Goal: Transaction & Acquisition: Purchase product/service

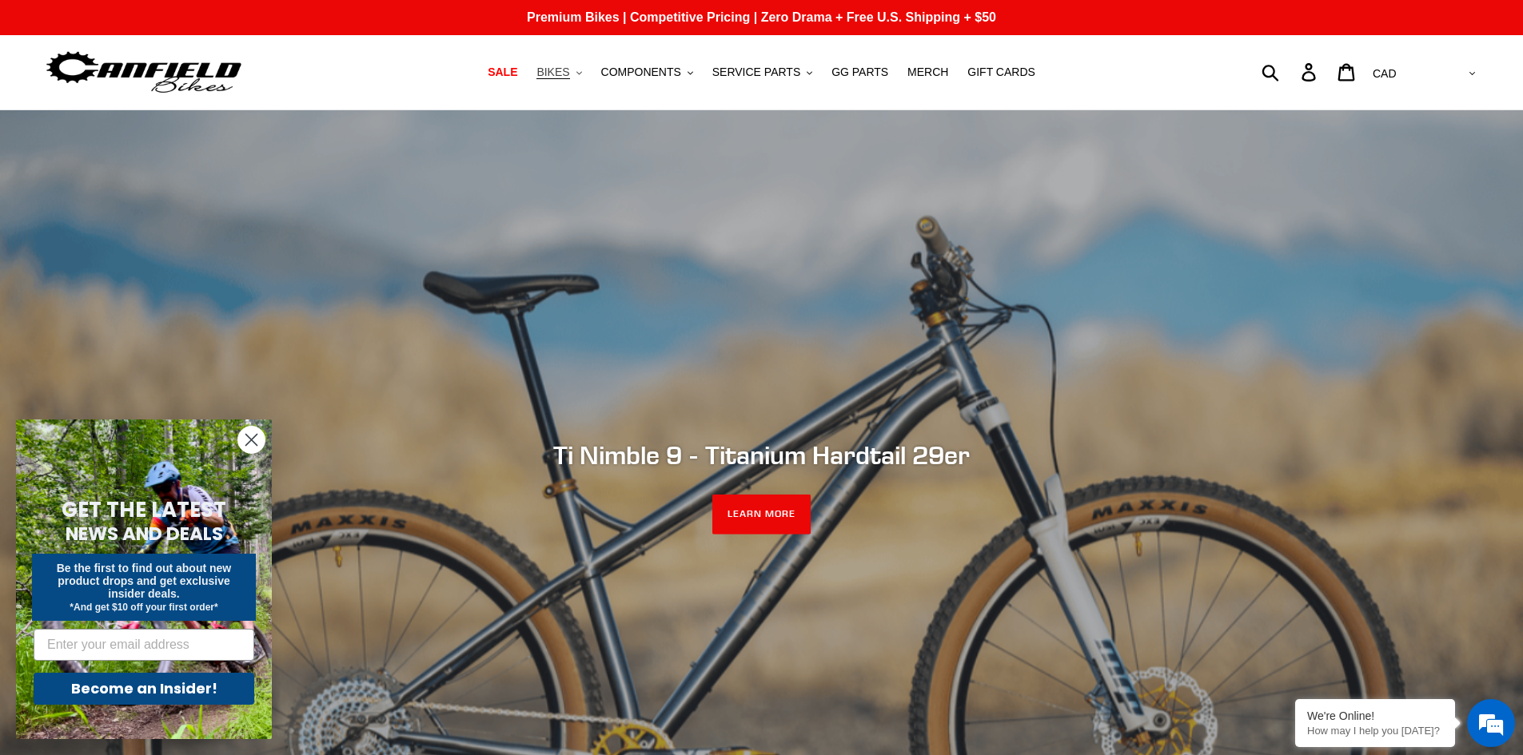
click at [582, 76] on icon ".cls-1{fill:#231f20}" at bounding box center [579, 73] width 6 height 6
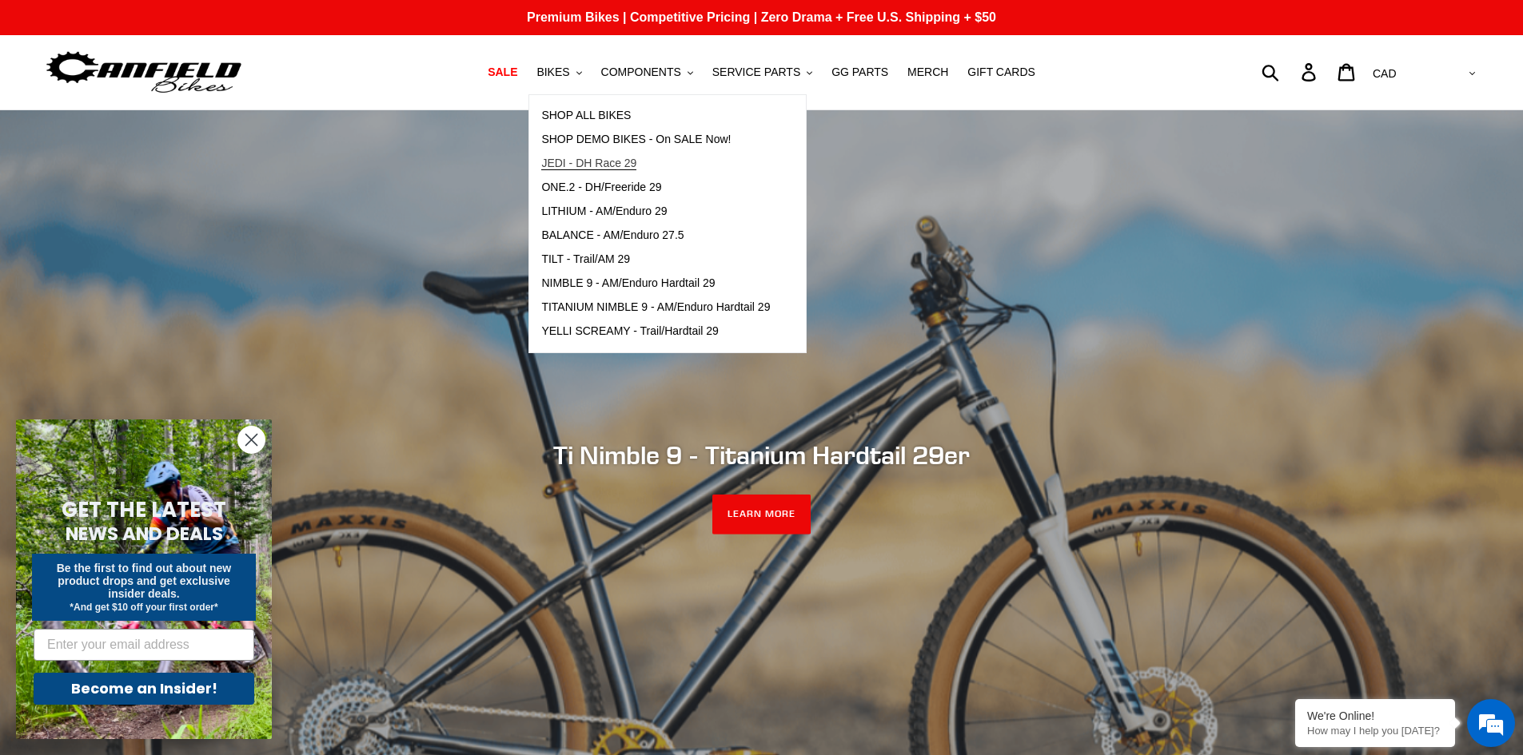
click at [591, 159] on span "JEDI - DH Race 29" at bounding box center [588, 164] width 95 height 14
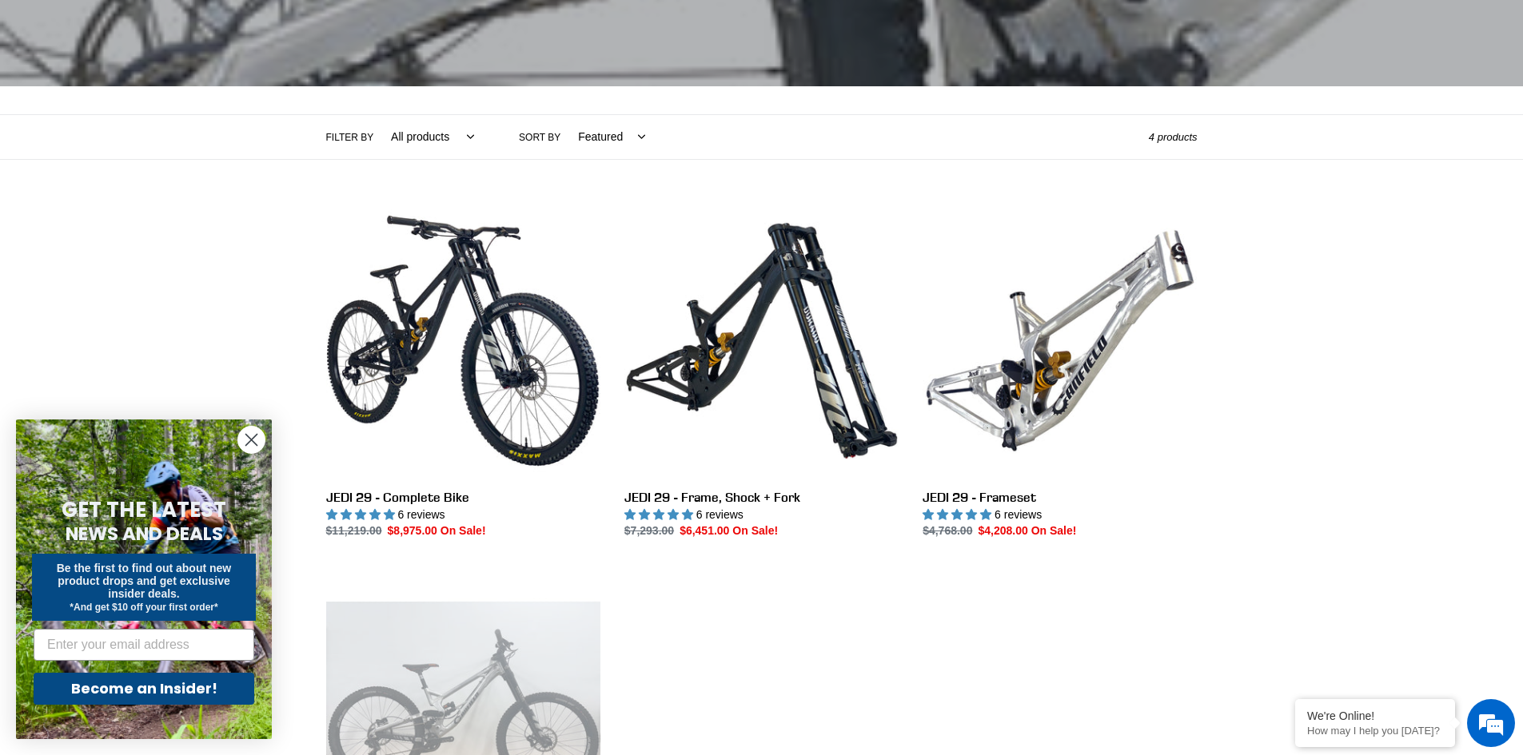
scroll to position [320, 0]
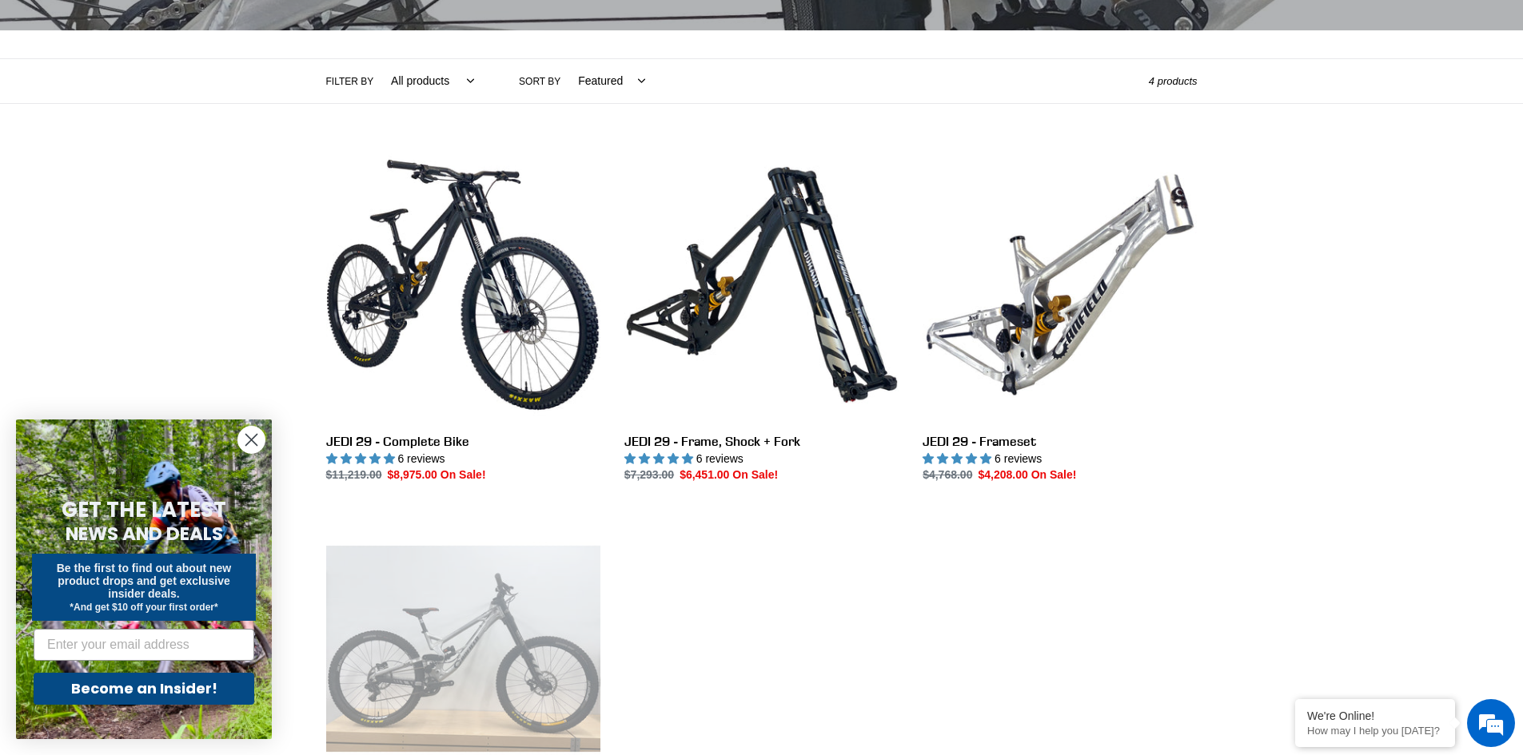
click at [257, 440] on circle "Close dialog" at bounding box center [251, 440] width 26 height 26
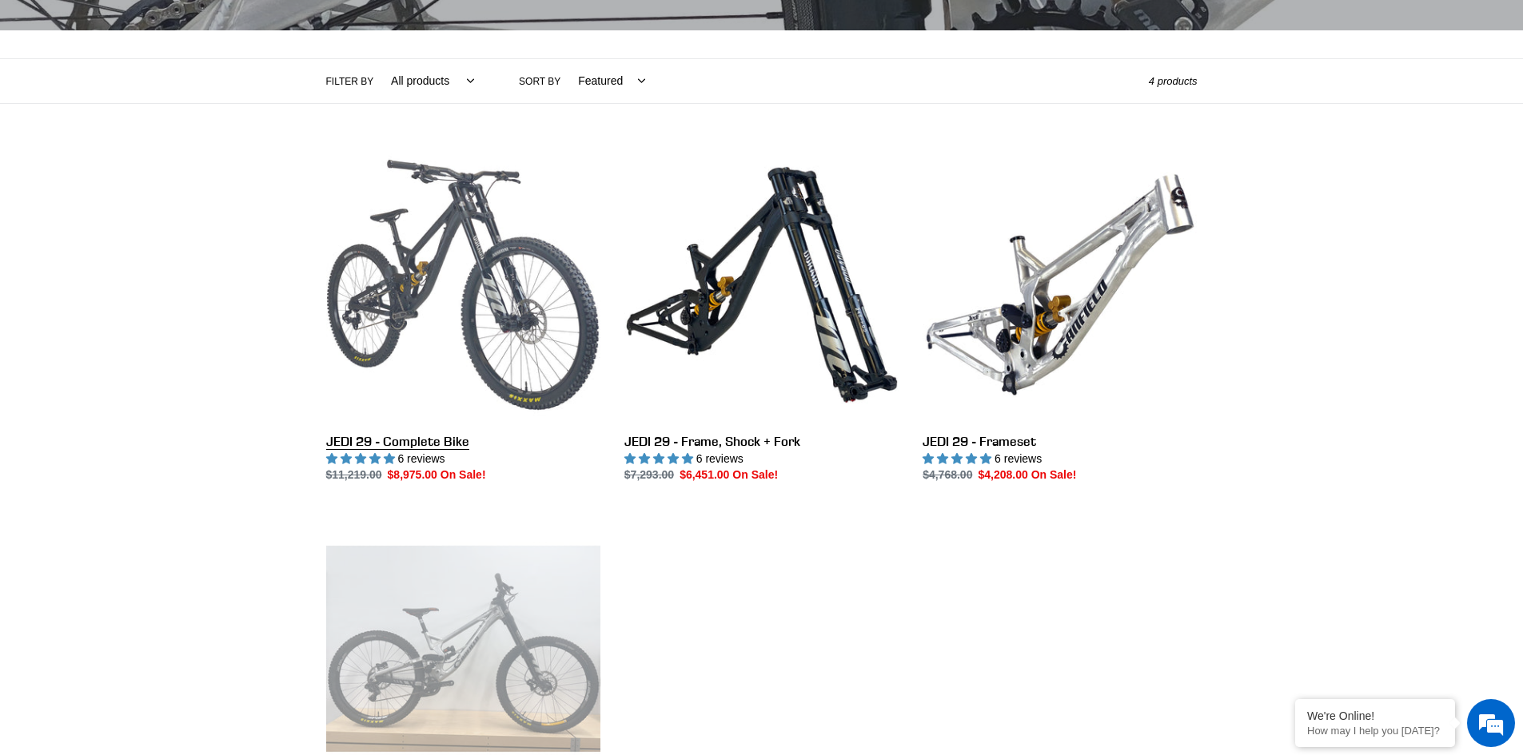
click at [400, 298] on link "JEDI 29 - Complete Bike" at bounding box center [463, 316] width 274 height 337
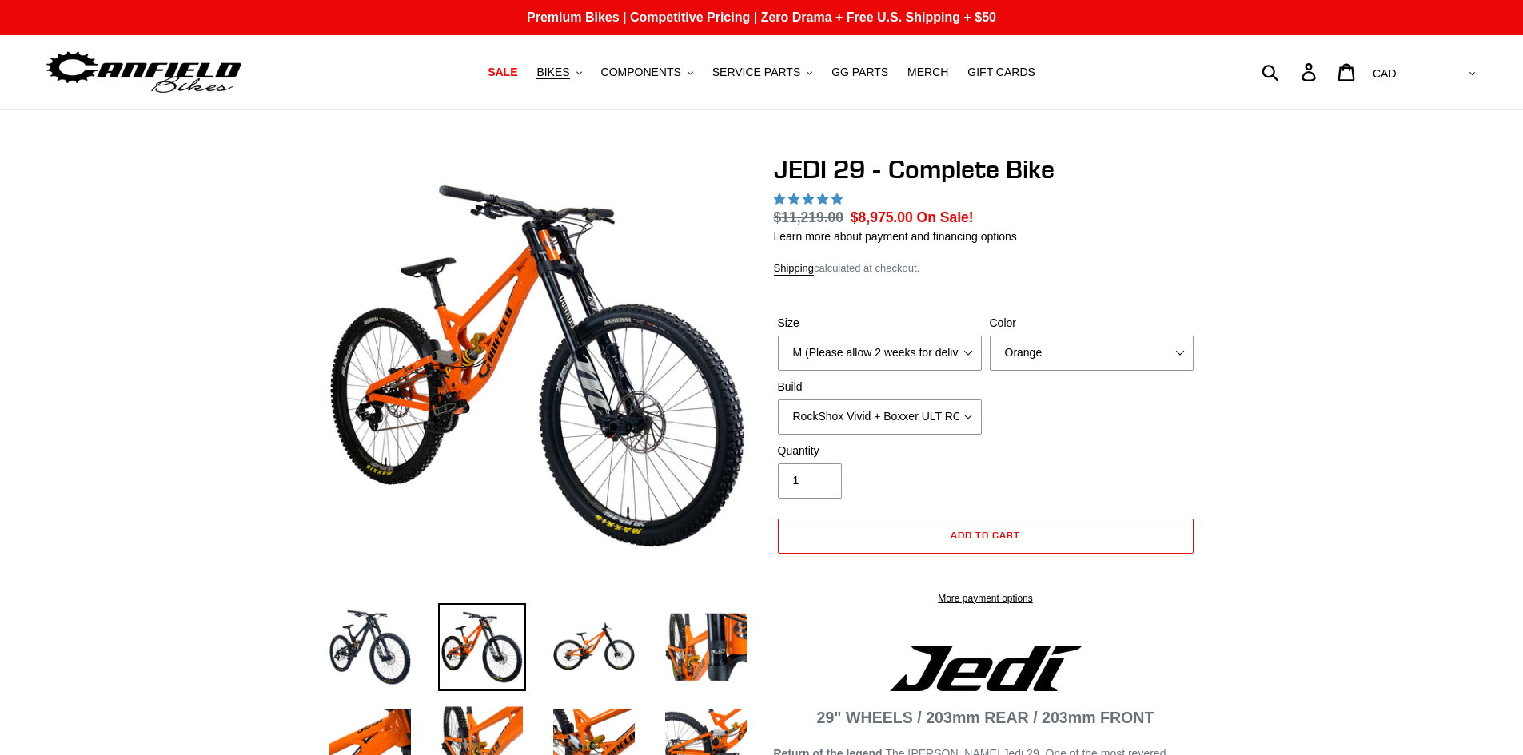
select select "highest-rating"
click at [810, 364] on select "M (Please allow 2 weeks for delivery) L (Please allow 2 weeks for delivery) XL …" at bounding box center [880, 353] width 204 height 35
select select "L (Please allow 2 weeks for delivery)"
click at [778, 336] on select "M (Please allow 2 weeks for delivery) L (Please allow 2 weeks for delivery) XL …" at bounding box center [880, 353] width 204 height 35
click at [1109, 354] on select "Orange Stealth Black Raw" at bounding box center [1092, 353] width 204 height 35
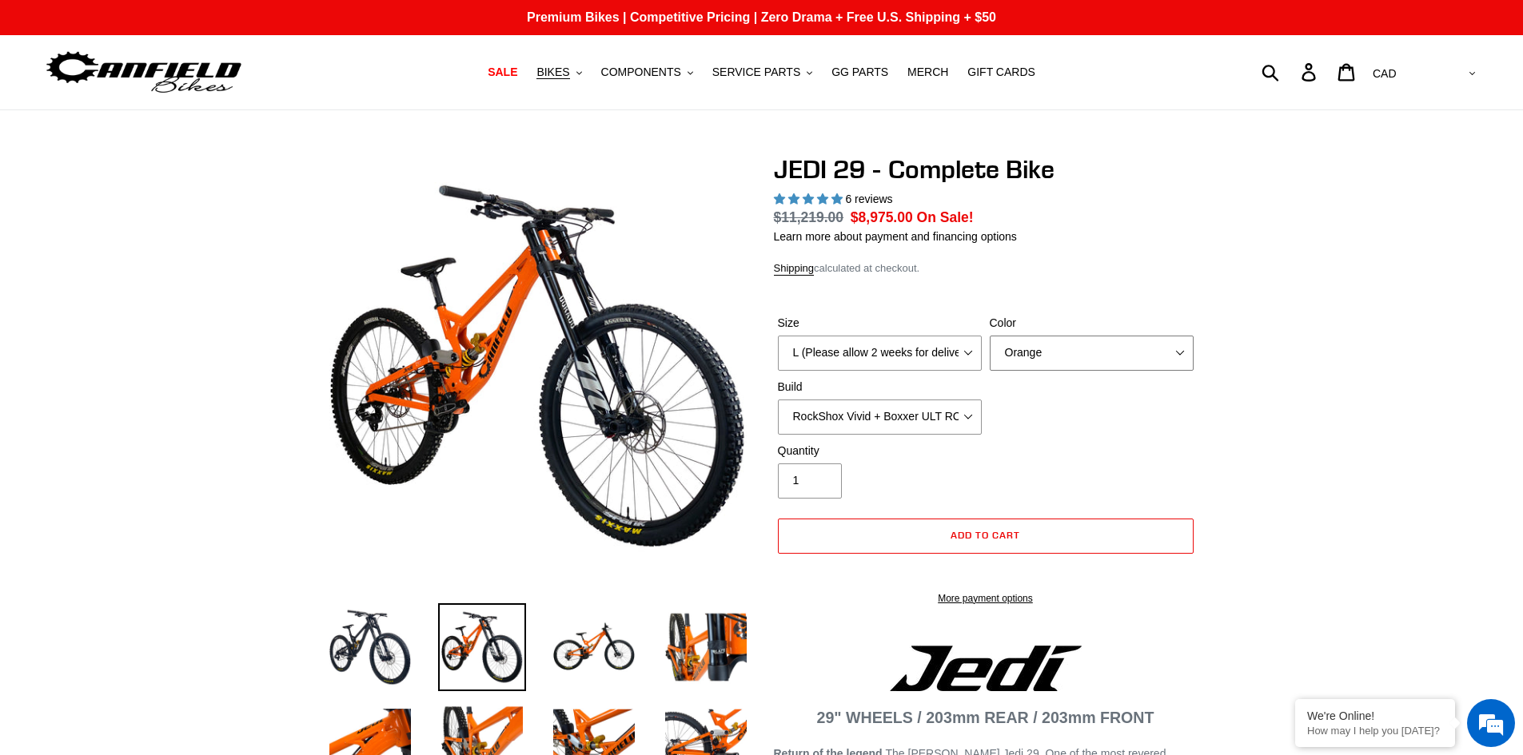
select select "Raw"
click at [990, 336] on select "Orange Stealth Black Raw" at bounding box center [1092, 353] width 204 height 35
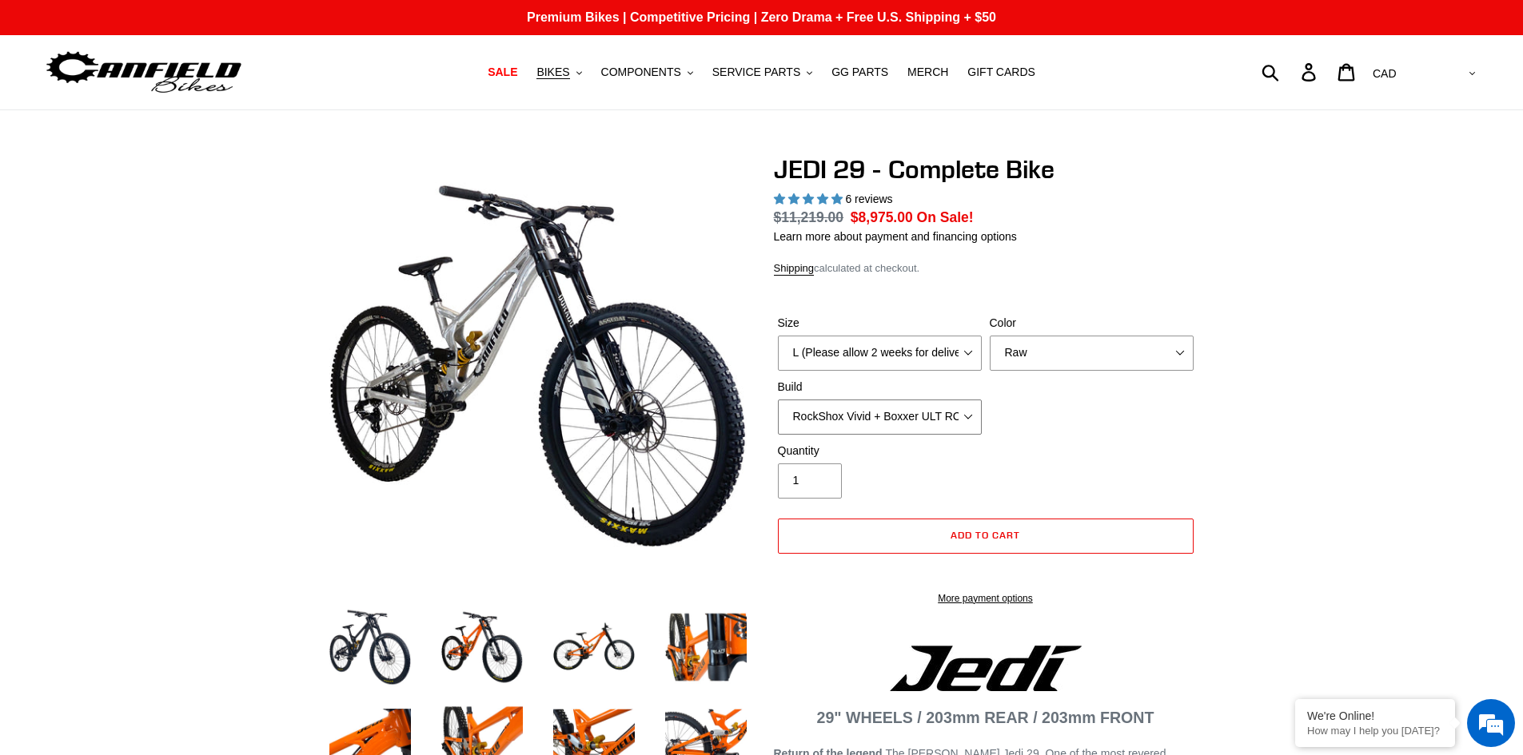
click at [941, 415] on select "RockShox Vivid + Boxxer ULT RC2 C3 200 + SRAM XO RockShox Vivid + Boxxer ULT RC…" at bounding box center [880, 417] width 204 height 35
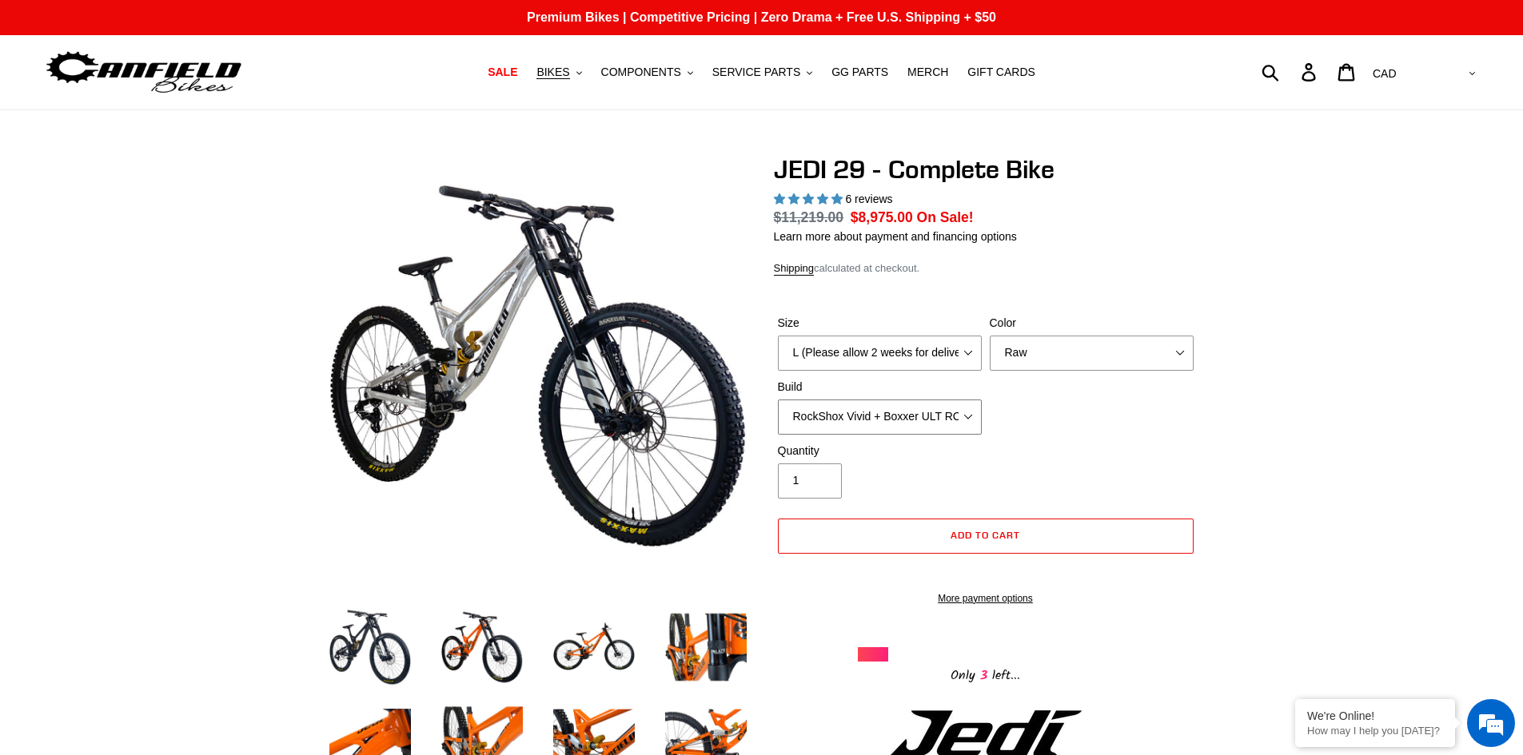
click at [778, 400] on select "RockShox Vivid + Boxxer ULT RC2 C3 200 + SRAM XO RockShox Vivid + Boxxer ULT RC…" at bounding box center [880, 417] width 204 height 35
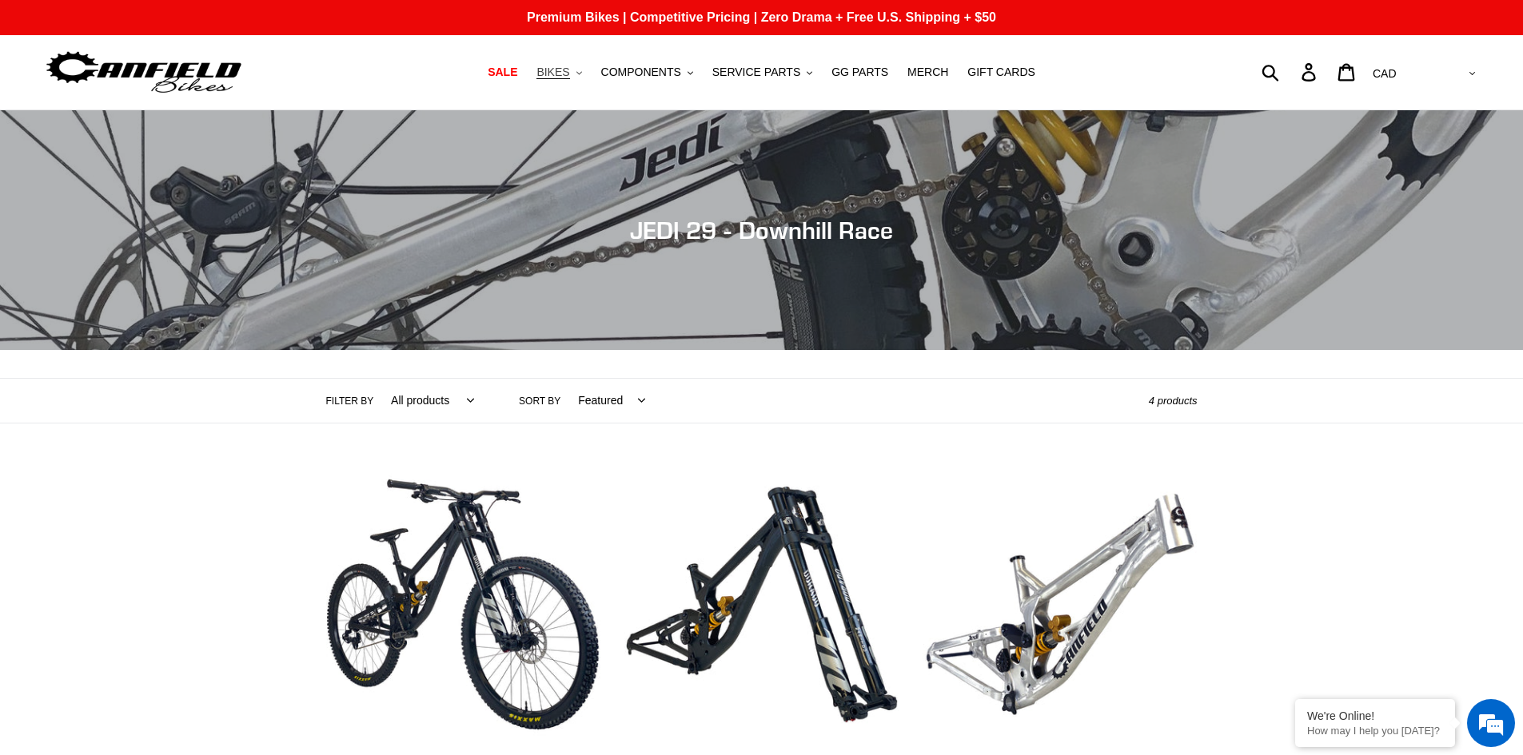
click at [569, 73] on span "BIKES" at bounding box center [552, 73] width 33 height 14
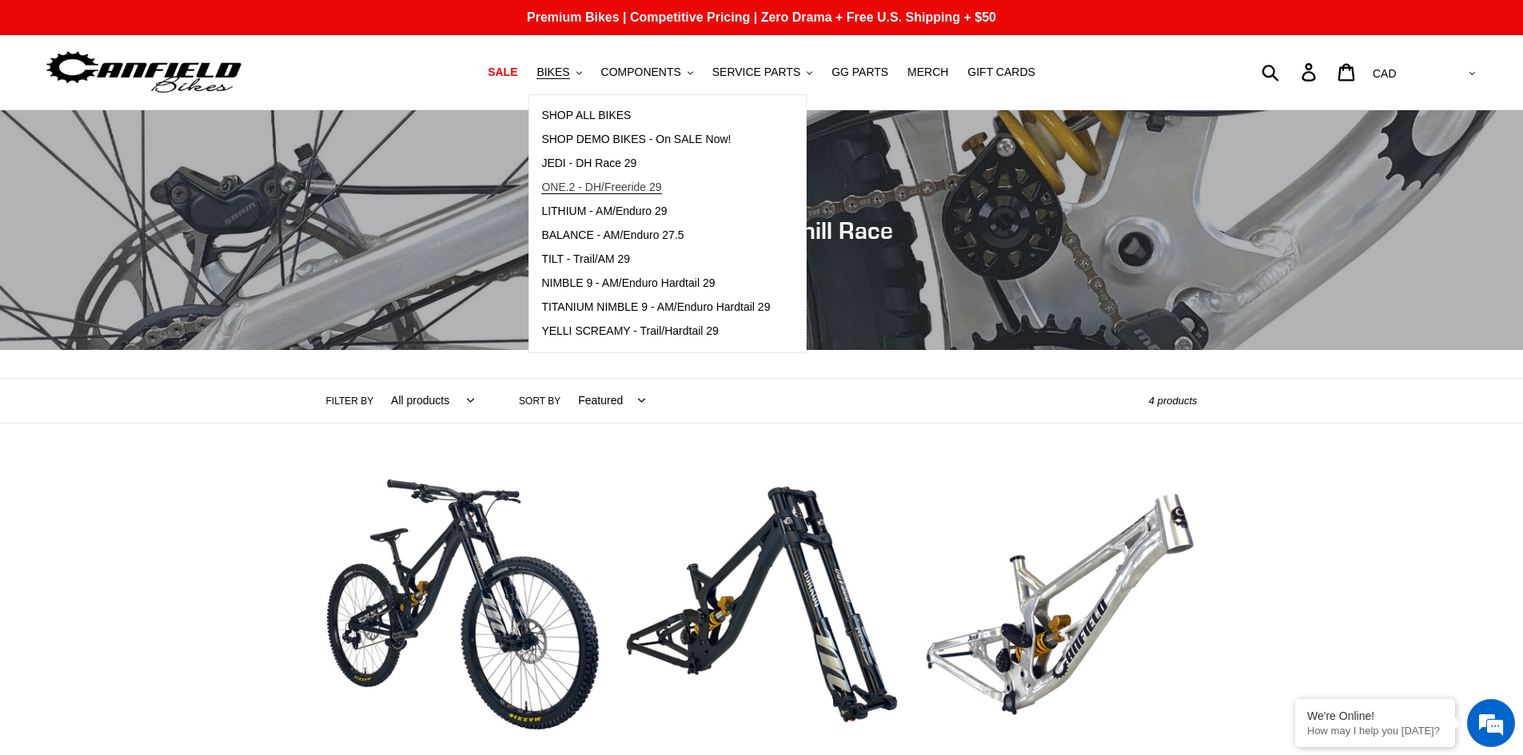
click at [608, 186] on span "ONE.2 - DH/Freeride 29" at bounding box center [601, 188] width 120 height 14
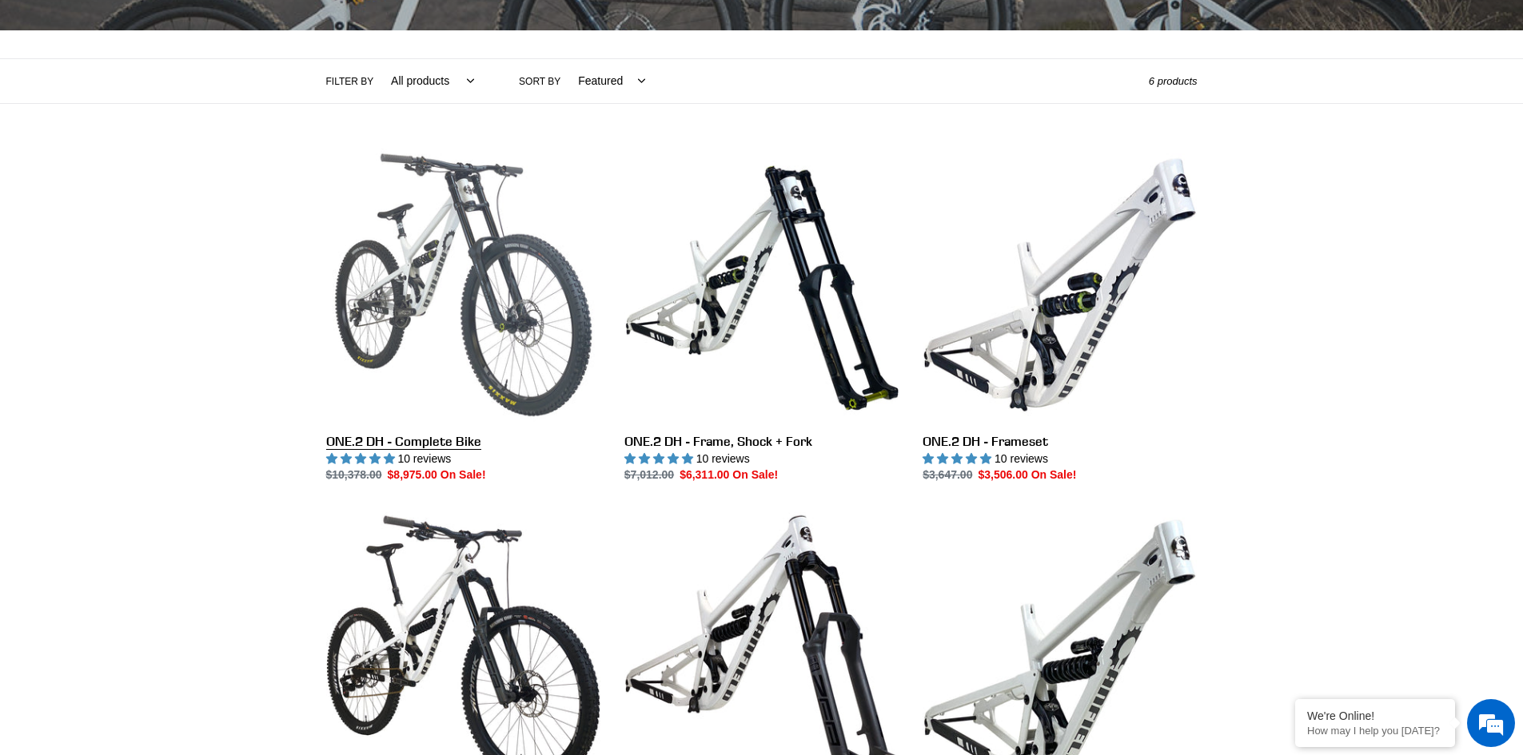
click at [464, 209] on link "ONE.2 DH - Complete Bike" at bounding box center [463, 316] width 274 height 337
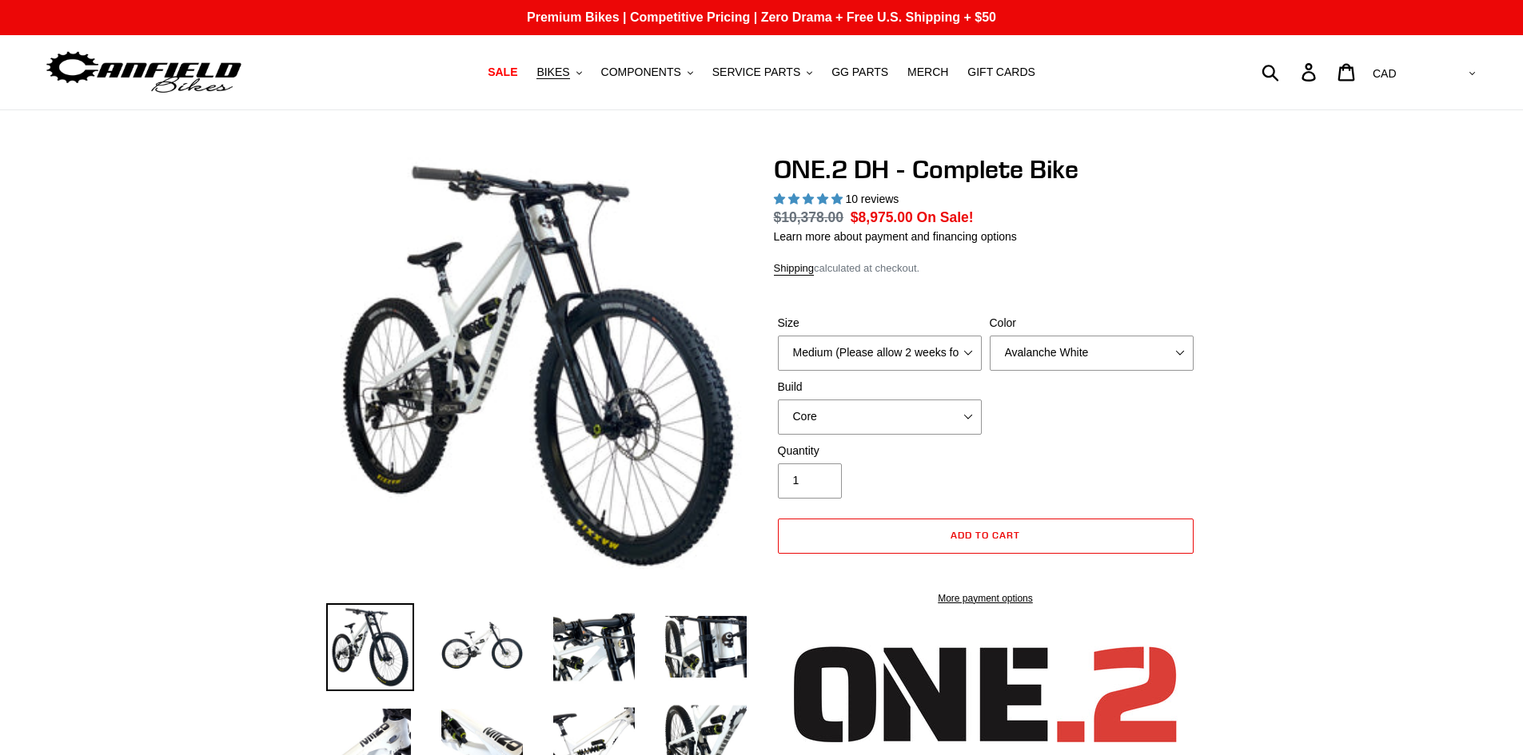
select select "highest-rating"
click at [902, 360] on select "Medium (Please allow 2 weeks for delivery) Large (Sold Out)" at bounding box center [880, 353] width 204 height 35
select select "Large (Sold Out)"
click at [778, 336] on select "Medium (Please allow 2 weeks for delivery) Large (Sold Out)" at bounding box center [880, 353] width 204 height 35
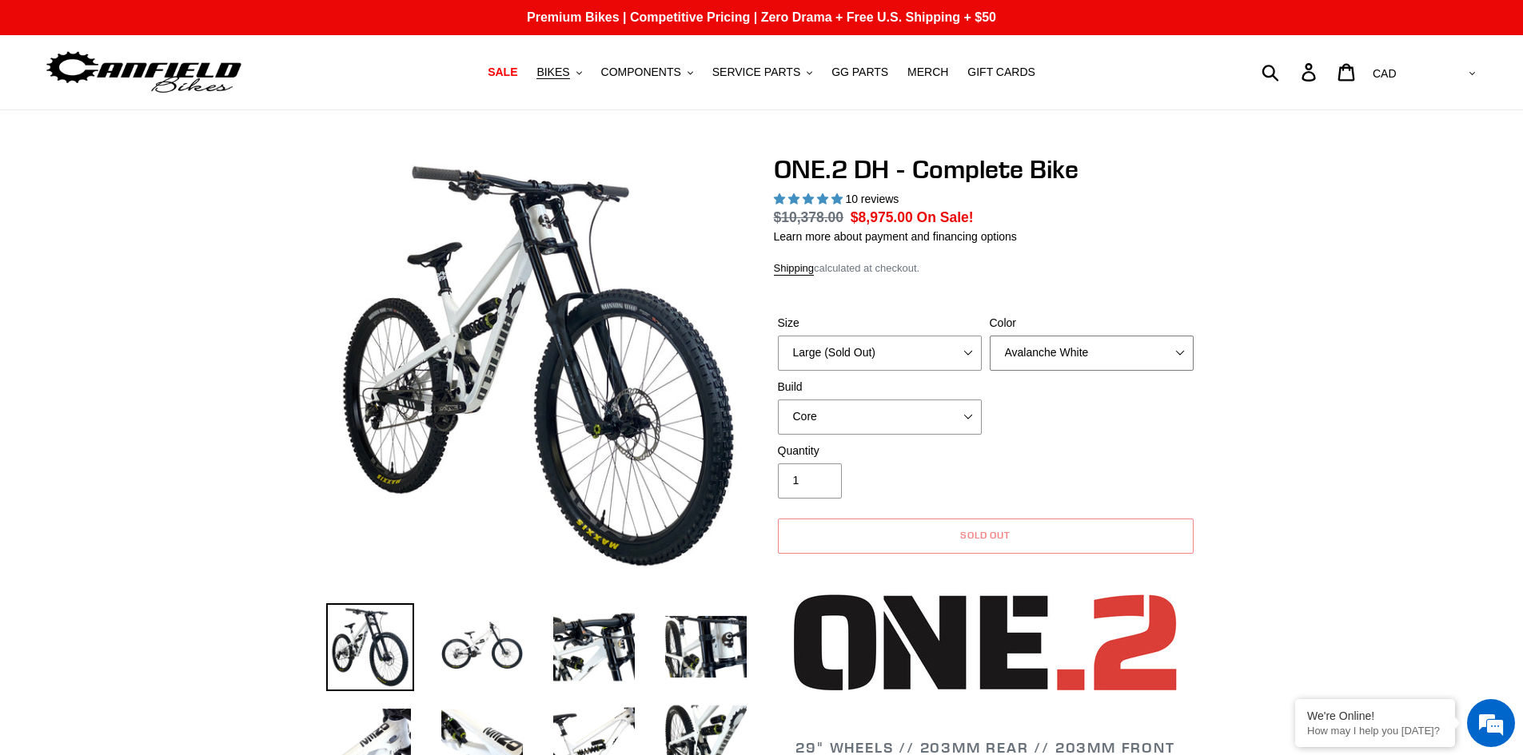
click at [1056, 353] on select "Avalanche White Bentonite Grey" at bounding box center [1092, 353] width 204 height 35
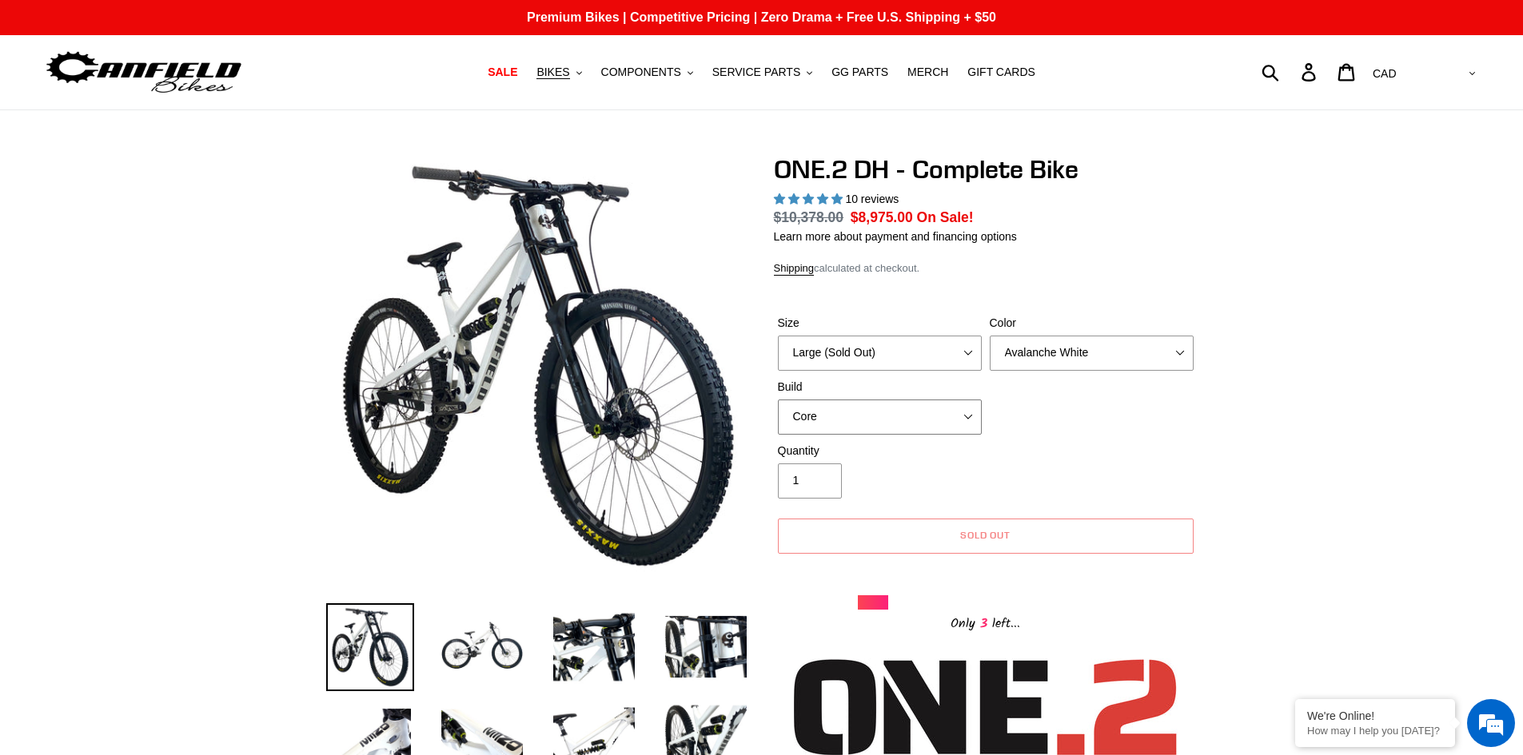
click at [954, 411] on select "Core Pro" at bounding box center [880, 417] width 204 height 35
click at [778, 400] on select "Core Pro" at bounding box center [880, 417] width 204 height 35
click at [912, 420] on select "Core Pro" at bounding box center [880, 417] width 204 height 35
select select "Core"
click at [778, 400] on select "Core Pro" at bounding box center [880, 417] width 204 height 35
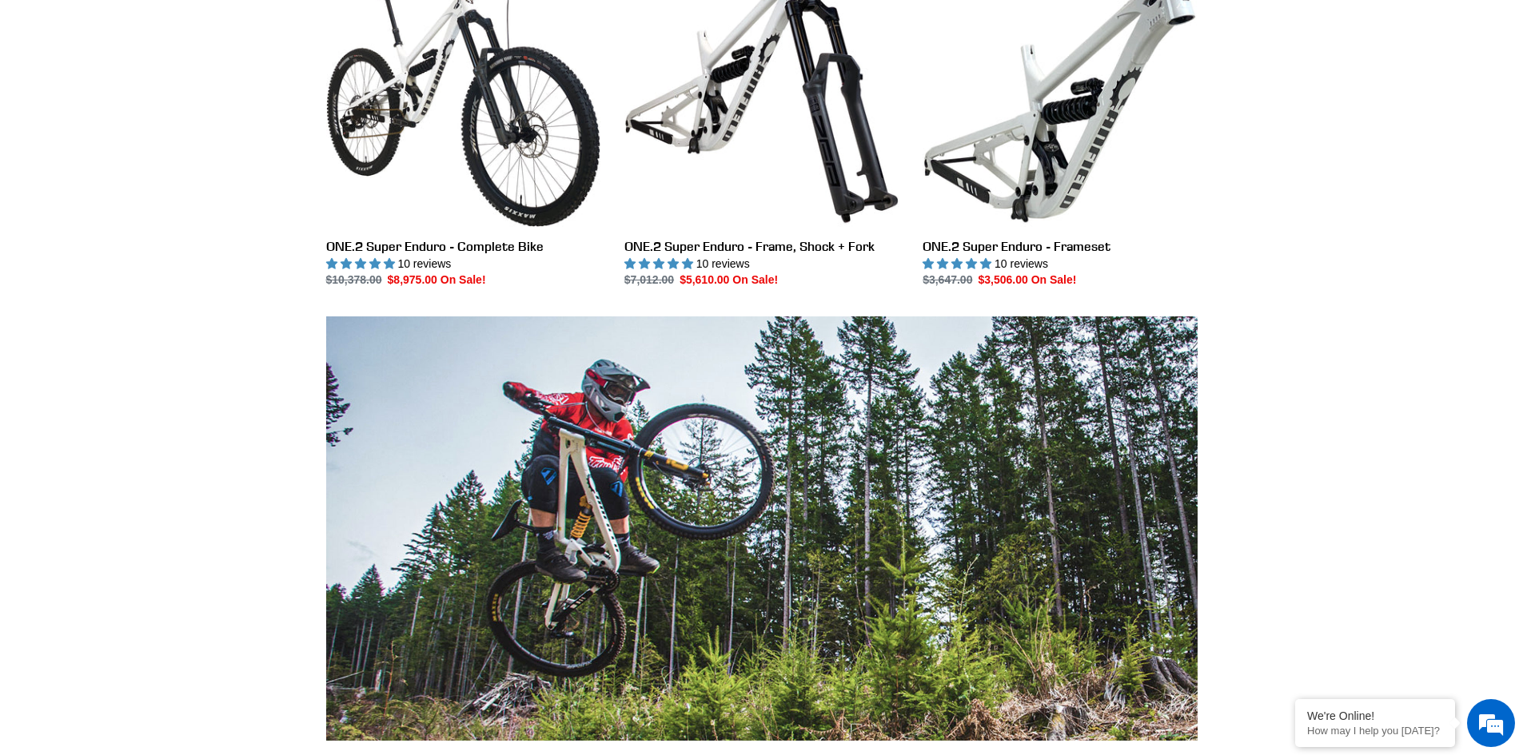
scroll to position [320, 0]
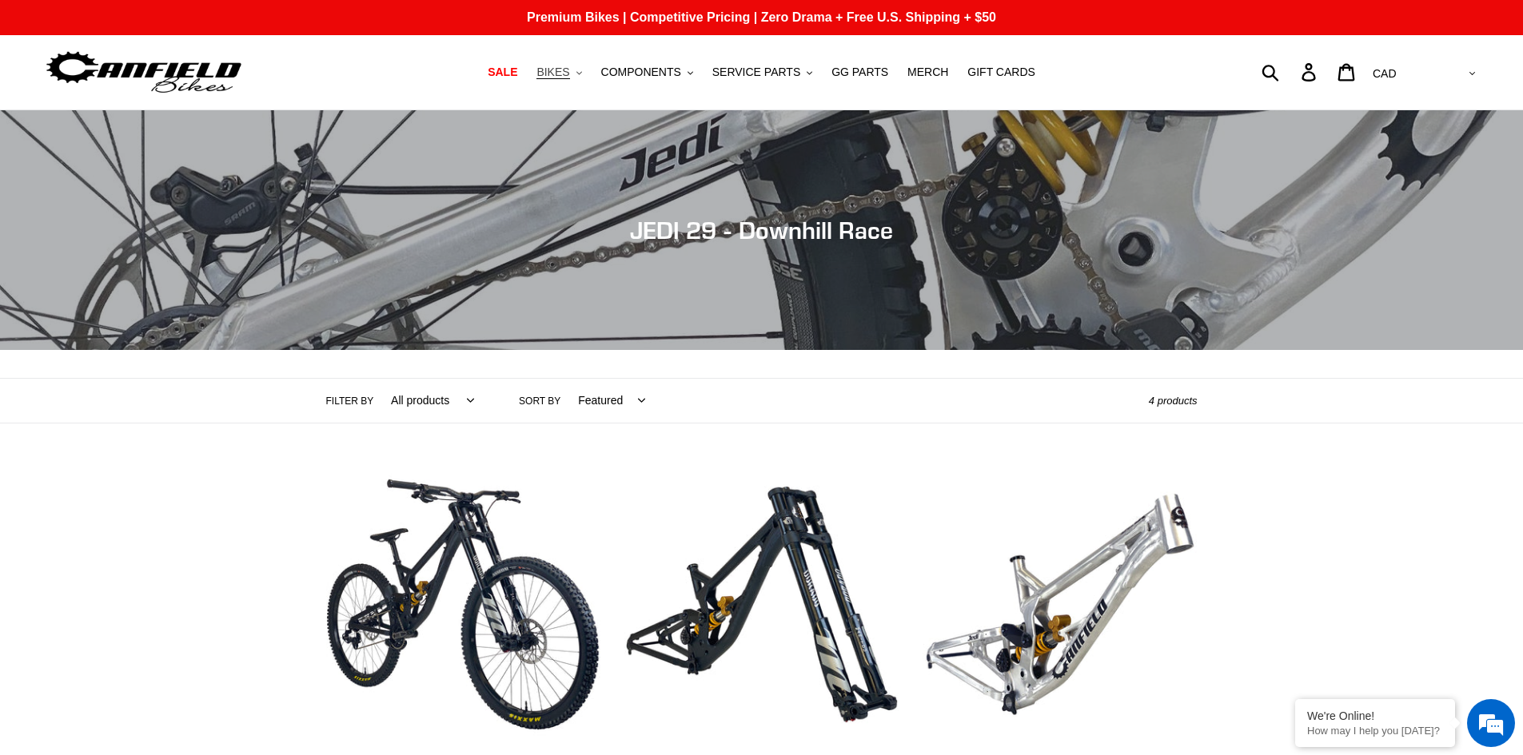
click at [554, 64] on button "BIKES .cls-1{fill:#231f20}" at bounding box center [558, 73] width 61 height 22
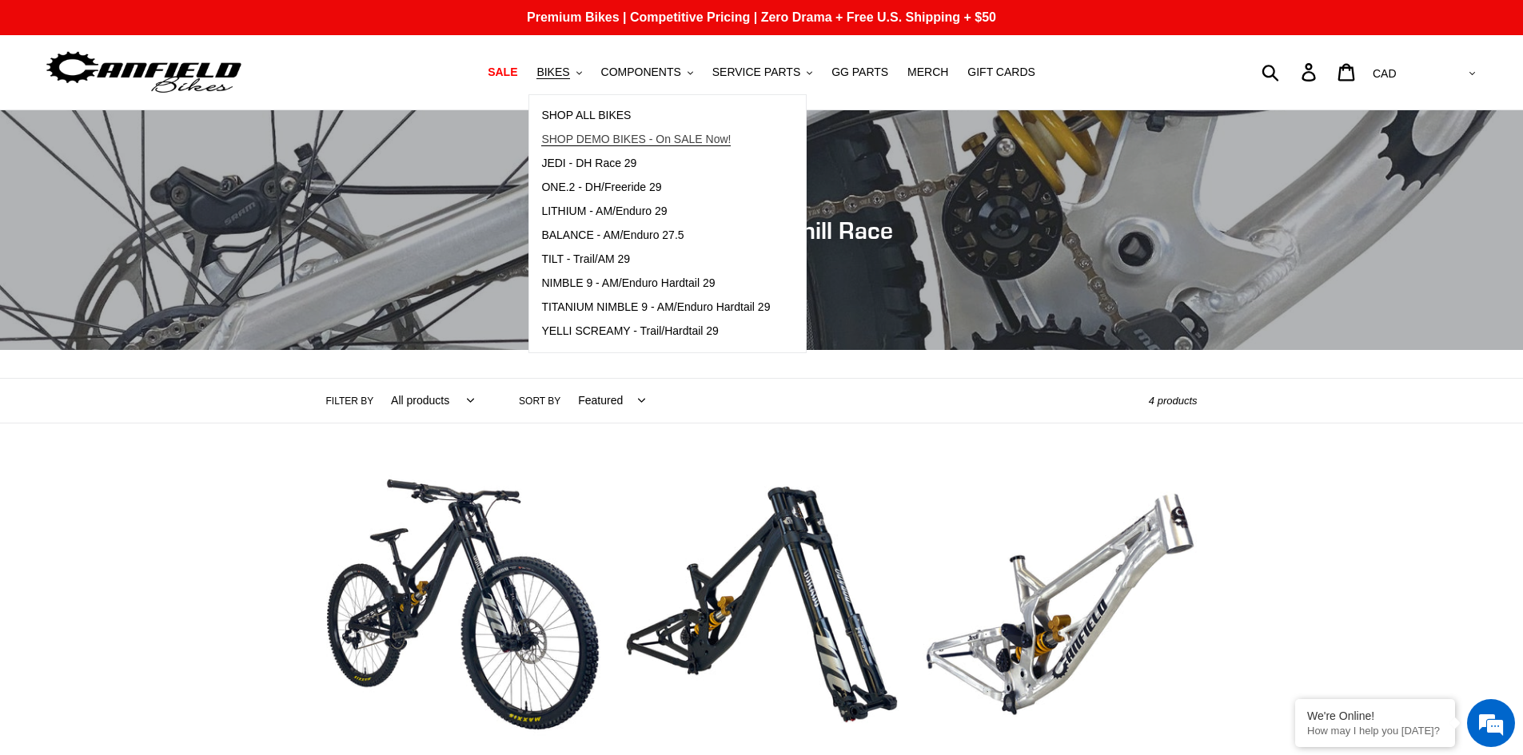
click at [587, 142] on span "SHOP DEMO BIKES - On SALE Now!" at bounding box center [635, 140] width 189 height 14
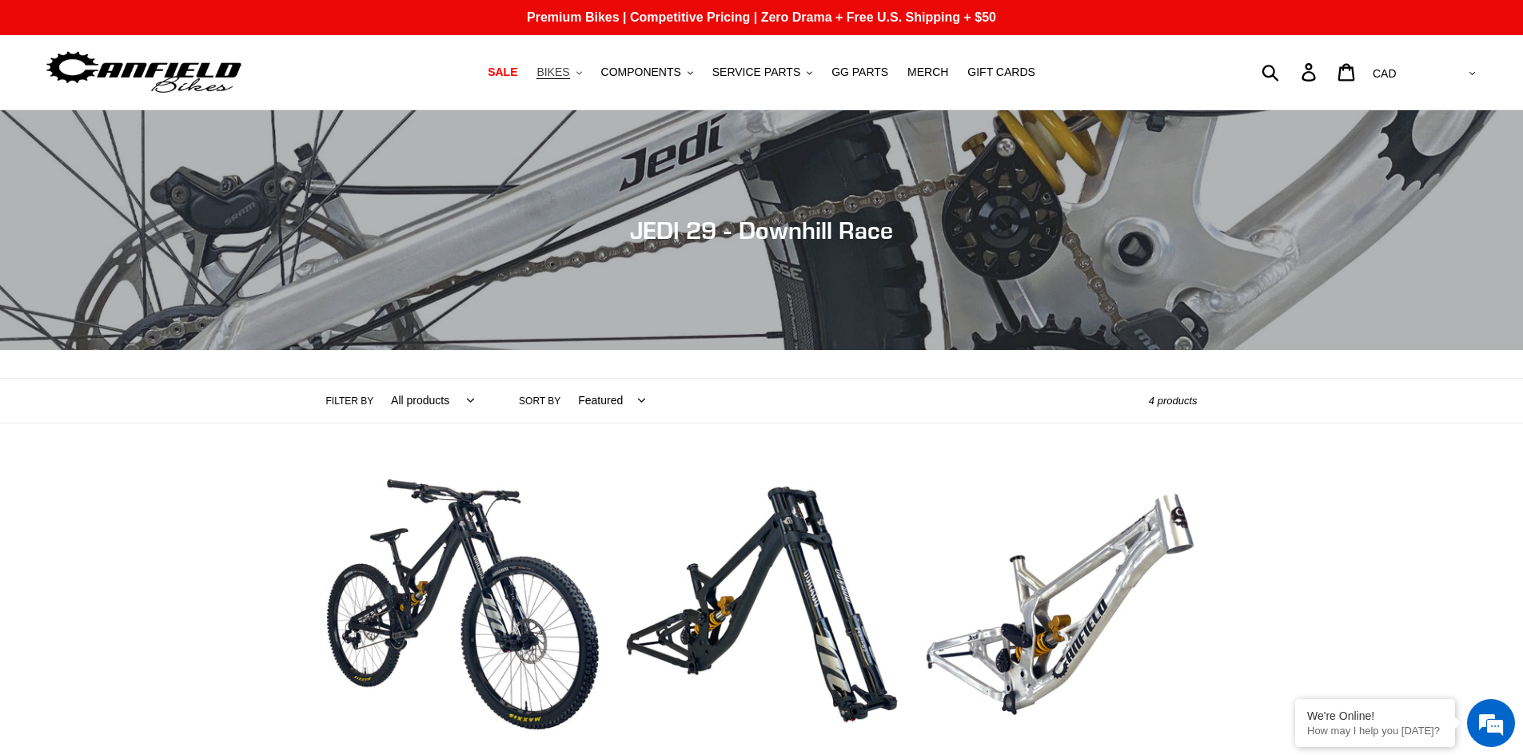
click at [569, 76] on span "BIKES" at bounding box center [552, 73] width 33 height 14
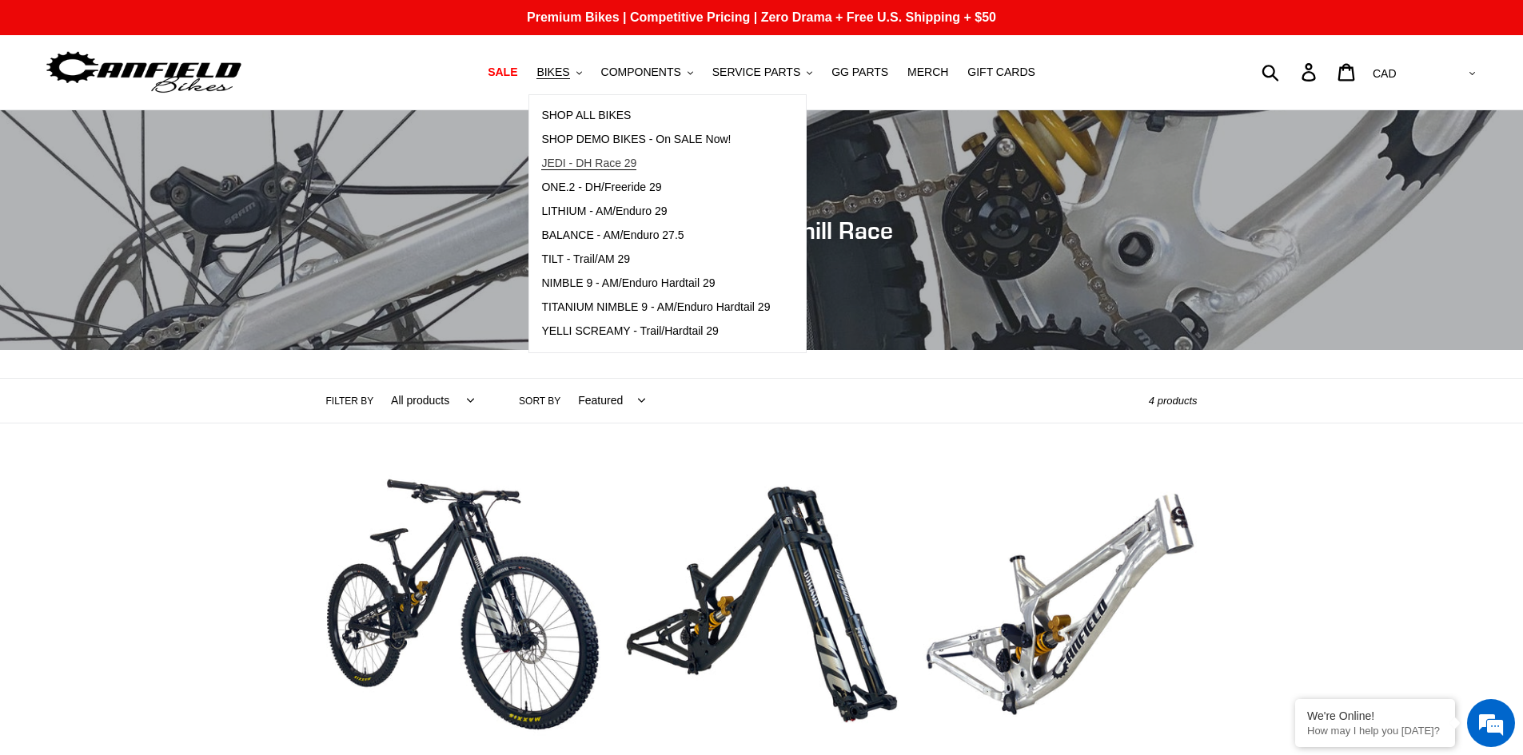
click at [591, 166] on span "JEDI - DH Race 29" at bounding box center [588, 164] width 95 height 14
